Goal: Information Seeking & Learning: Learn about a topic

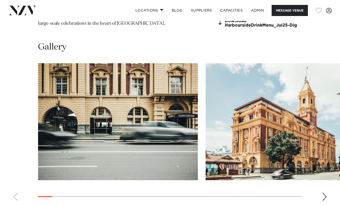
scroll to position [479, 0]
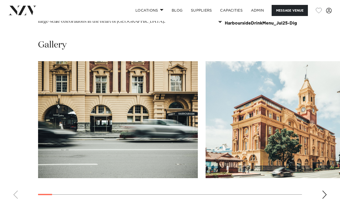
click at [320, 175] on swiper-container at bounding box center [170, 132] width 340 height 142
click at [328, 173] on swiper-container at bounding box center [170, 132] width 340 height 142
click at [325, 191] on div "Next slide" at bounding box center [324, 195] width 5 height 8
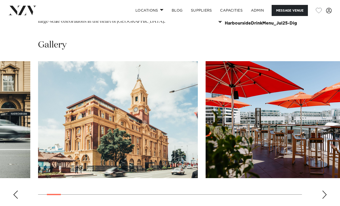
click at [325, 191] on div "Next slide" at bounding box center [324, 195] width 5 height 8
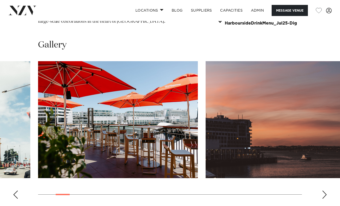
click at [325, 191] on div "Next slide" at bounding box center [324, 195] width 5 height 8
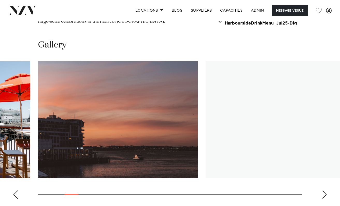
click at [325, 191] on div "Next slide" at bounding box center [324, 195] width 5 height 8
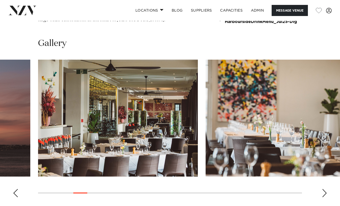
click at [325, 189] on div "Next slide" at bounding box center [324, 193] width 5 height 8
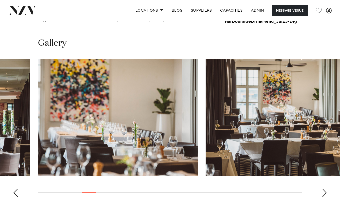
scroll to position [478, 0]
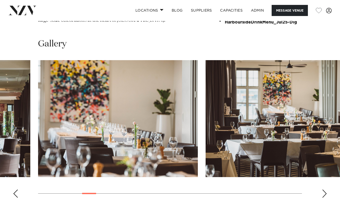
click at [325, 190] on div "Next slide" at bounding box center [324, 194] width 5 height 8
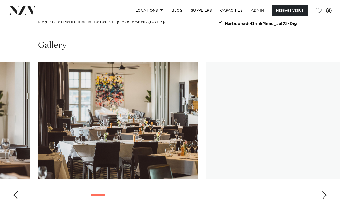
click at [325, 191] on div "Next slide" at bounding box center [324, 195] width 5 height 8
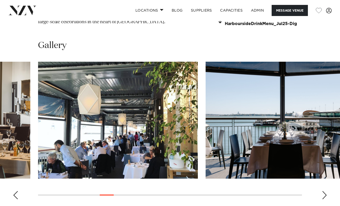
click at [325, 191] on div "Next slide" at bounding box center [324, 195] width 5 height 8
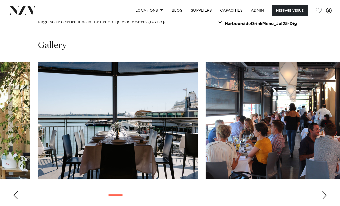
click at [325, 191] on div "Next slide" at bounding box center [324, 195] width 5 height 8
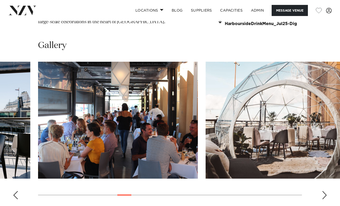
click at [325, 191] on div "Next slide" at bounding box center [324, 195] width 5 height 8
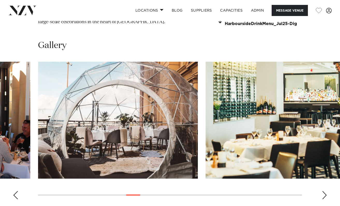
click at [325, 191] on div "Next slide" at bounding box center [324, 195] width 5 height 8
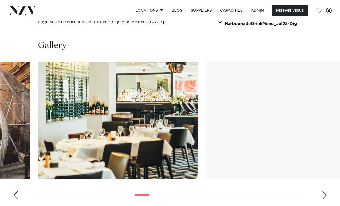
click at [325, 191] on div "Next slide" at bounding box center [324, 195] width 5 height 8
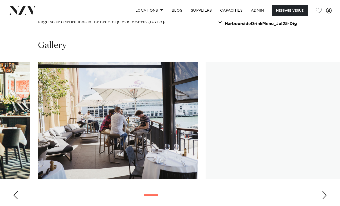
click at [325, 191] on div "Next slide" at bounding box center [324, 195] width 5 height 8
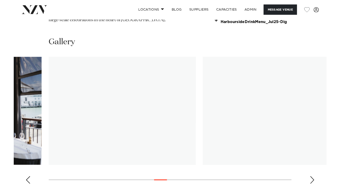
scroll to position [479, 0]
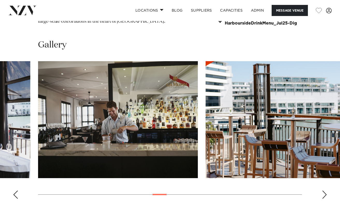
click at [325, 191] on div "Next slide" at bounding box center [324, 195] width 5 height 8
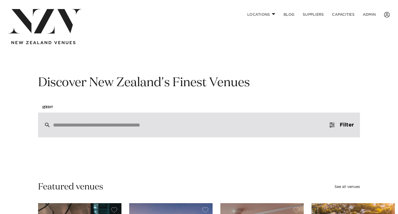
click at [80, 116] on div at bounding box center [199, 125] width 322 height 25
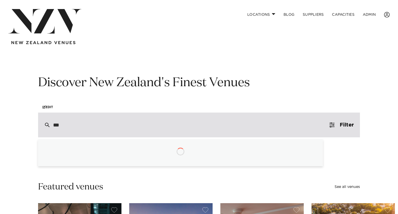
type input "****"
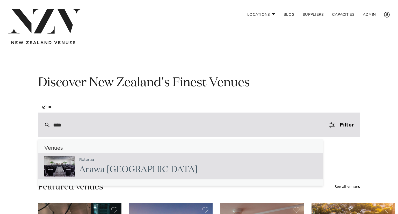
click at [121, 155] on div "Rotorua Araw a [GEOGRAPHIC_DATA]" at bounding box center [180, 166] width 285 height 26
type input "**********"
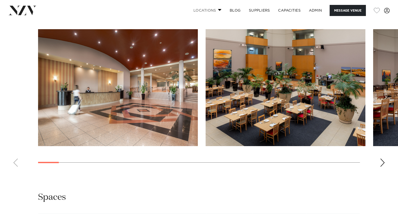
scroll to position [649, 0]
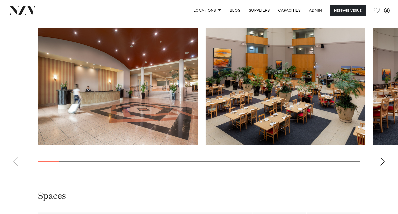
click at [381, 166] on div "Next slide" at bounding box center [382, 162] width 5 height 8
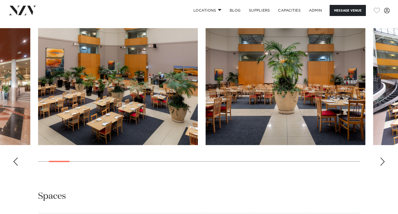
click at [381, 166] on div "Next slide" at bounding box center [382, 162] width 5 height 8
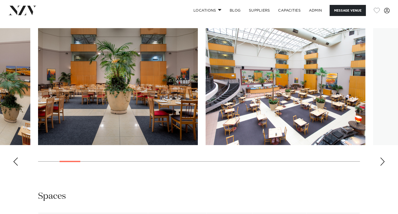
click at [381, 166] on div "Next slide" at bounding box center [382, 162] width 5 height 8
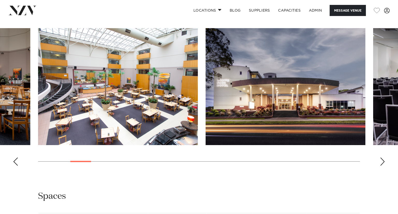
click at [381, 166] on div "Next slide" at bounding box center [382, 162] width 5 height 8
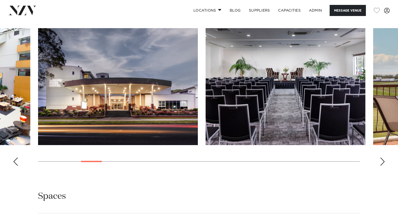
click at [381, 166] on div "Next slide" at bounding box center [382, 162] width 5 height 8
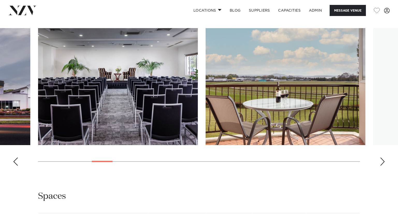
click at [381, 166] on div "Next slide" at bounding box center [382, 162] width 5 height 8
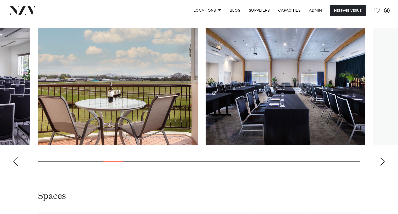
click at [381, 166] on div "Next slide" at bounding box center [382, 162] width 5 height 8
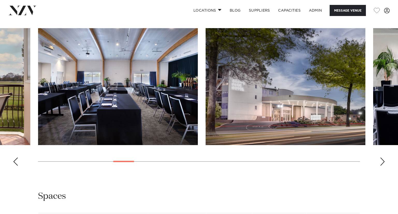
click at [381, 166] on div "Next slide" at bounding box center [382, 162] width 5 height 8
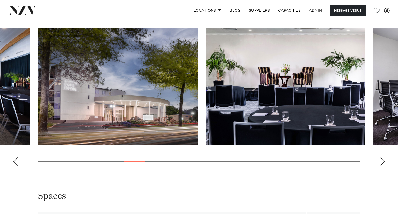
click at [381, 166] on div "Next slide" at bounding box center [382, 162] width 5 height 8
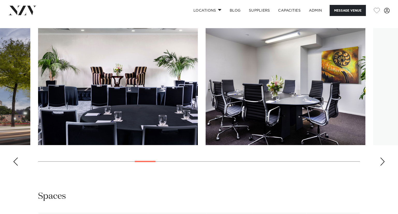
click at [381, 166] on div "Next slide" at bounding box center [382, 162] width 5 height 8
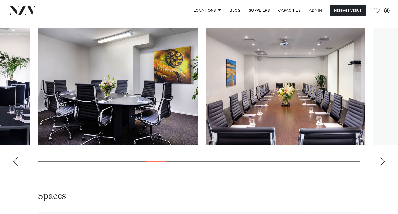
click at [381, 166] on div "Next slide" at bounding box center [382, 162] width 5 height 8
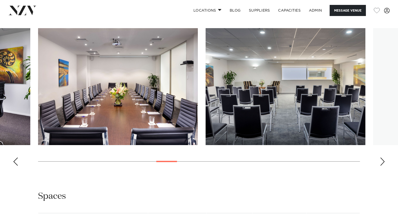
click at [381, 166] on div "Next slide" at bounding box center [382, 162] width 5 height 8
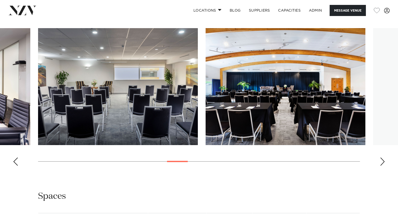
click at [381, 166] on div "Next slide" at bounding box center [382, 162] width 5 height 8
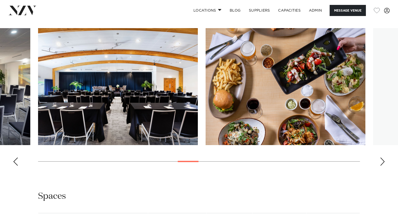
click at [381, 166] on div "Next slide" at bounding box center [382, 162] width 5 height 8
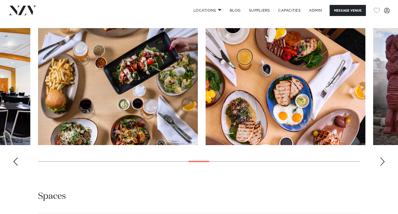
click at [381, 166] on div "Next slide" at bounding box center [382, 162] width 5 height 8
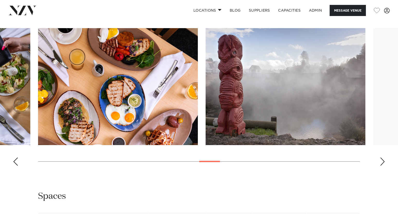
click at [381, 166] on div "Next slide" at bounding box center [382, 162] width 5 height 8
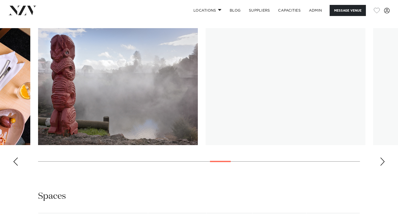
click at [381, 166] on div "Next slide" at bounding box center [382, 162] width 5 height 8
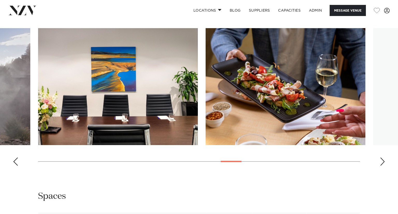
click at [381, 166] on div "Next slide" at bounding box center [382, 162] width 5 height 8
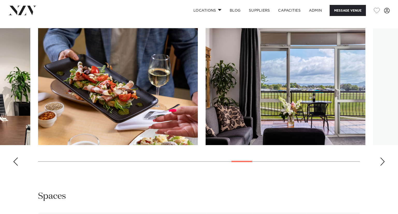
click at [381, 166] on div "Next slide" at bounding box center [382, 162] width 5 height 8
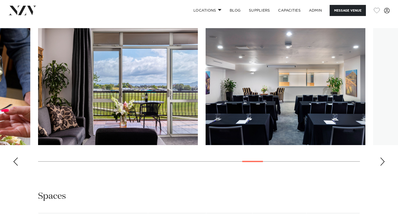
click at [381, 166] on div "Next slide" at bounding box center [382, 162] width 5 height 8
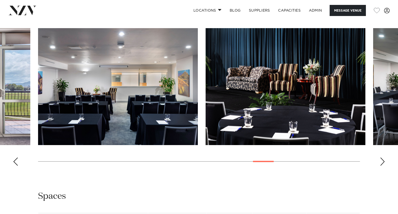
click at [381, 166] on div "Next slide" at bounding box center [382, 162] width 5 height 8
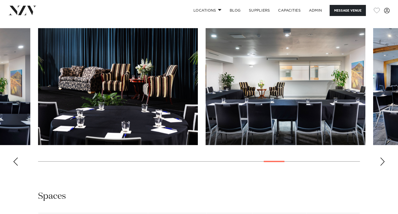
click at [381, 166] on div "Next slide" at bounding box center [382, 162] width 5 height 8
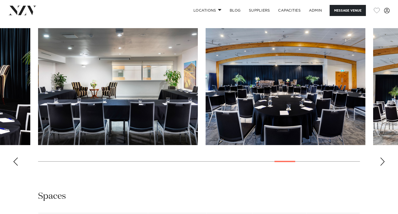
click at [381, 166] on div "Next slide" at bounding box center [382, 162] width 5 height 8
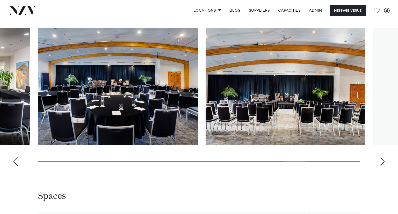
click at [16, 166] on div "Previous slide" at bounding box center [15, 162] width 5 height 8
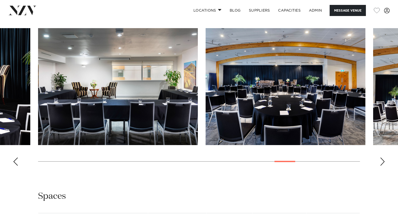
click at [16, 166] on div "Previous slide" at bounding box center [15, 162] width 5 height 8
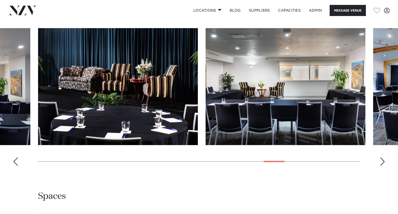
click at [16, 166] on div "Previous slide" at bounding box center [15, 162] width 5 height 8
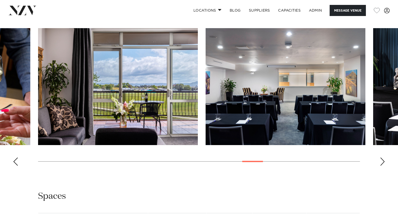
click at [16, 166] on div "Previous slide" at bounding box center [15, 162] width 5 height 8
